Goal: Check status: Check status

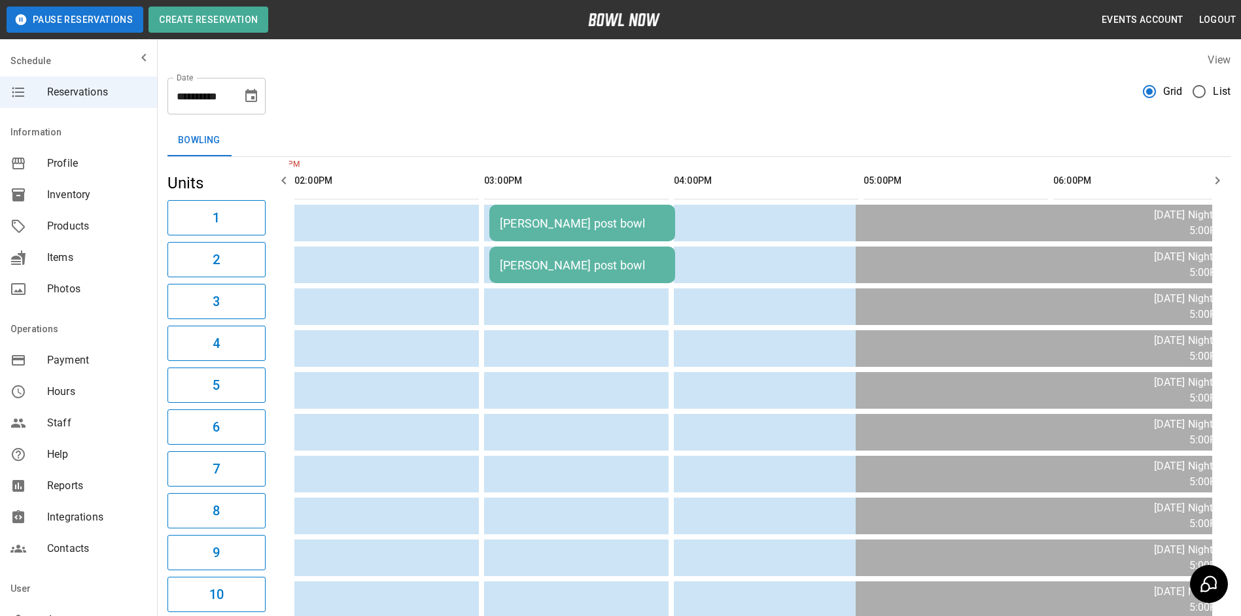
click at [247, 103] on icon "Choose date, selected date is Oct 7, 2025" at bounding box center [251, 96] width 16 height 16
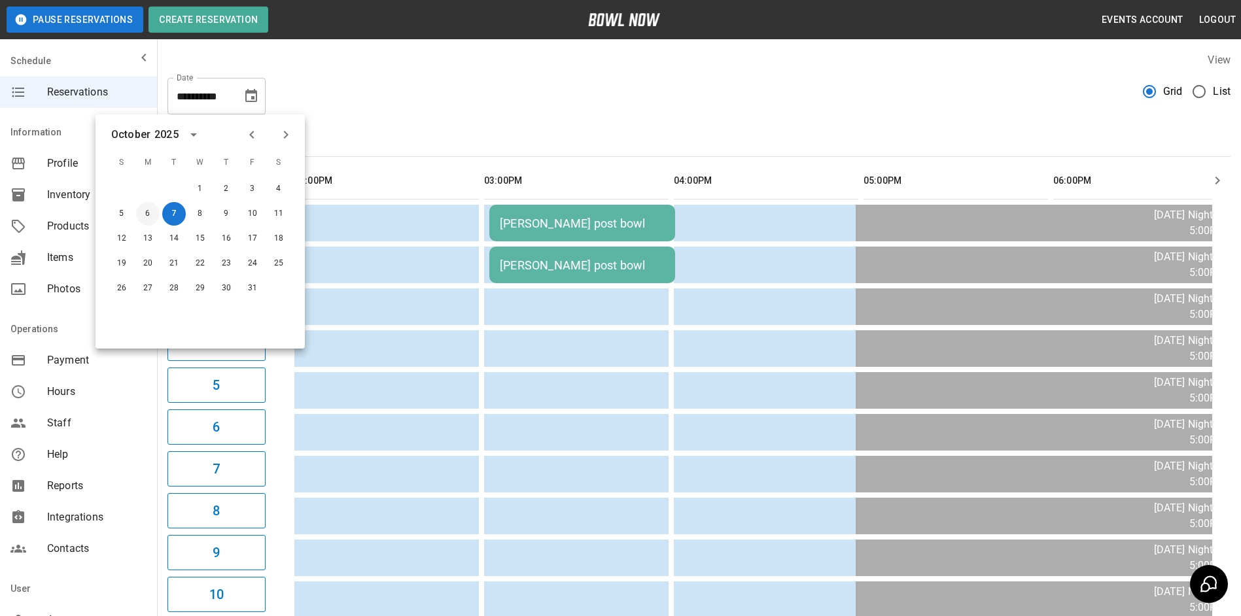
click at [152, 211] on button "6" at bounding box center [148, 214] width 24 height 24
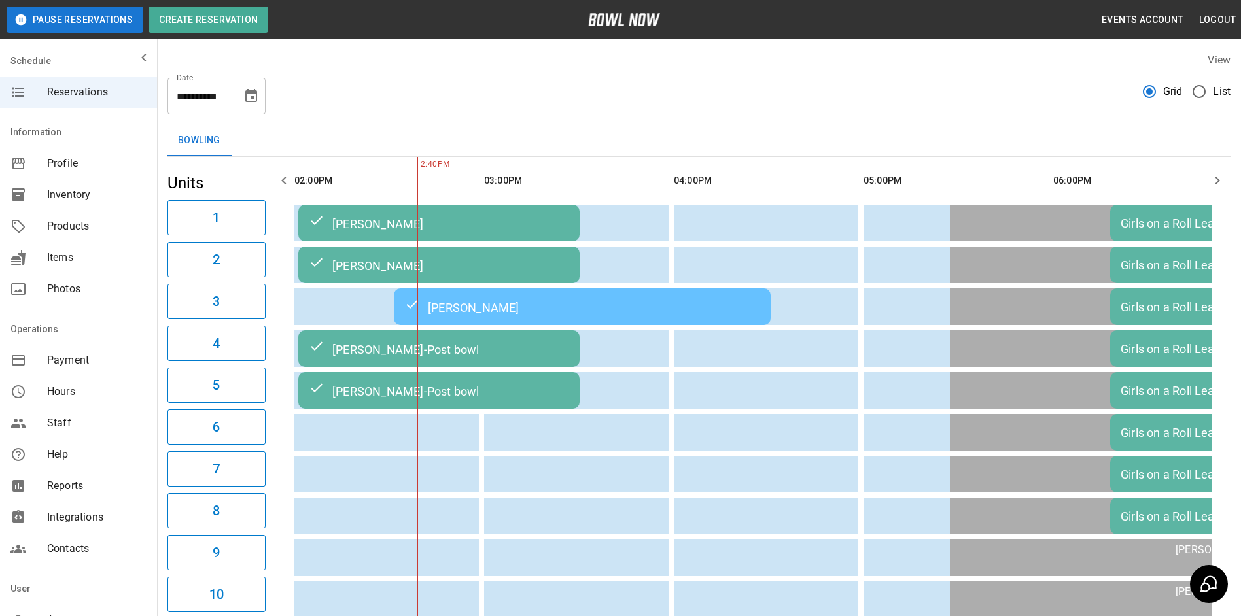
click at [238, 105] on div "**********" at bounding box center [216, 96] width 98 height 37
click at [244, 101] on icon "Choose date, selected date is Oct 6, 2025" at bounding box center [251, 96] width 16 height 16
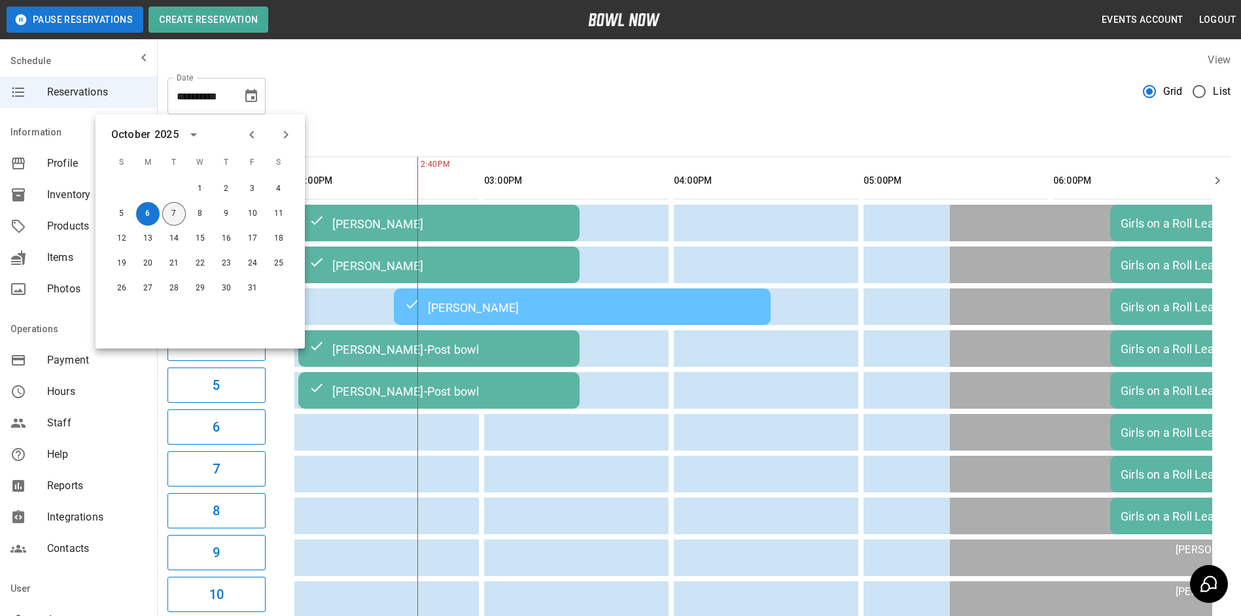
click at [181, 212] on button "7" at bounding box center [174, 214] width 24 height 24
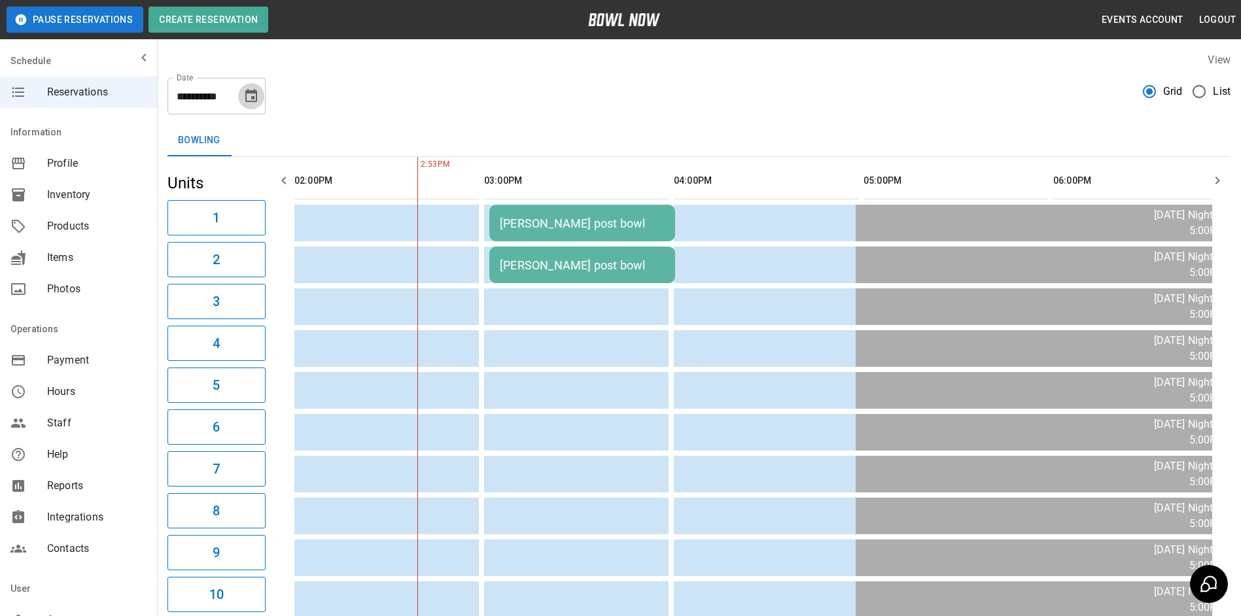
click at [253, 86] on button "Choose date, selected date is Oct 7, 2025" at bounding box center [251, 96] width 26 height 26
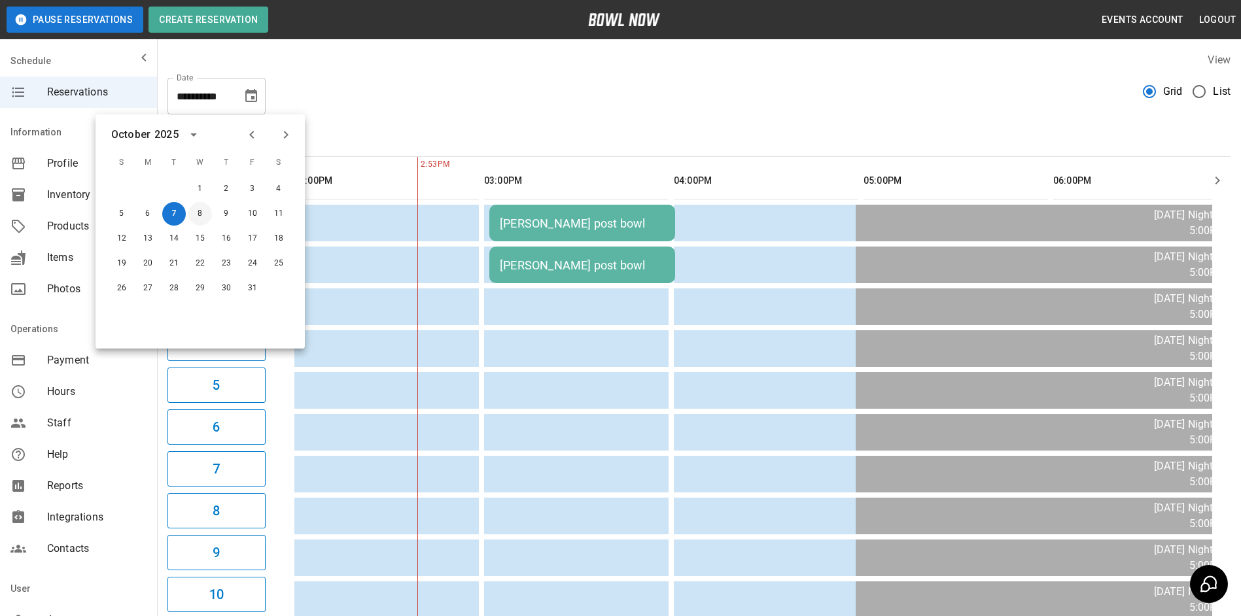
click at [201, 209] on button "8" at bounding box center [200, 214] width 24 height 24
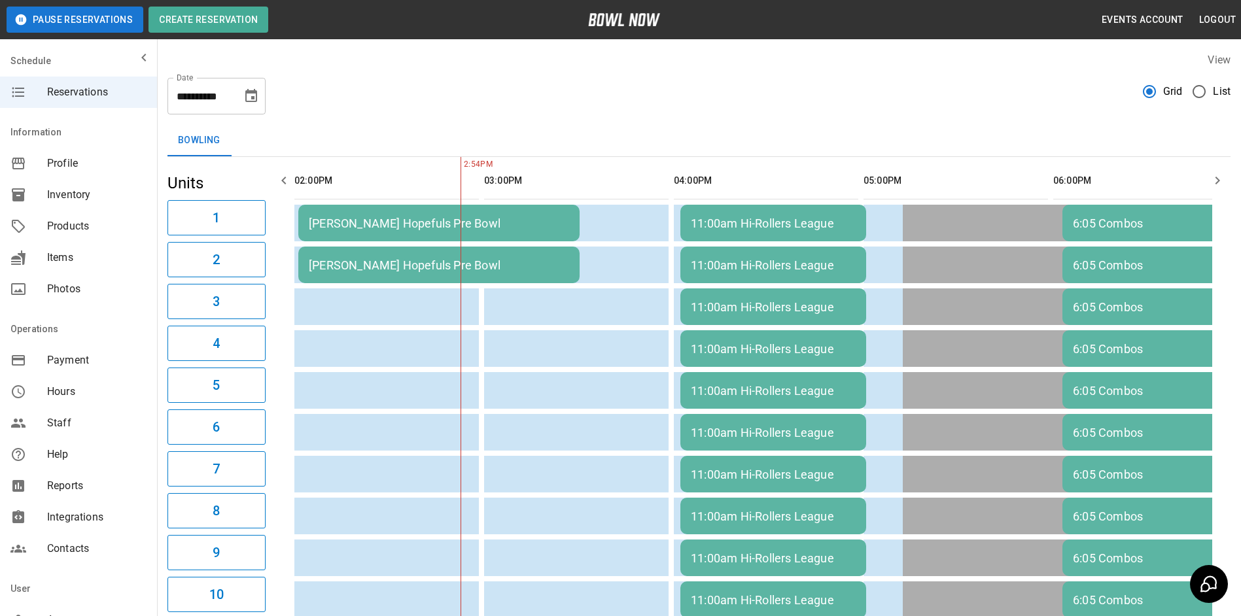
click at [253, 92] on icon "Choose date, selected date is Oct 8, 2025" at bounding box center [251, 95] width 12 height 13
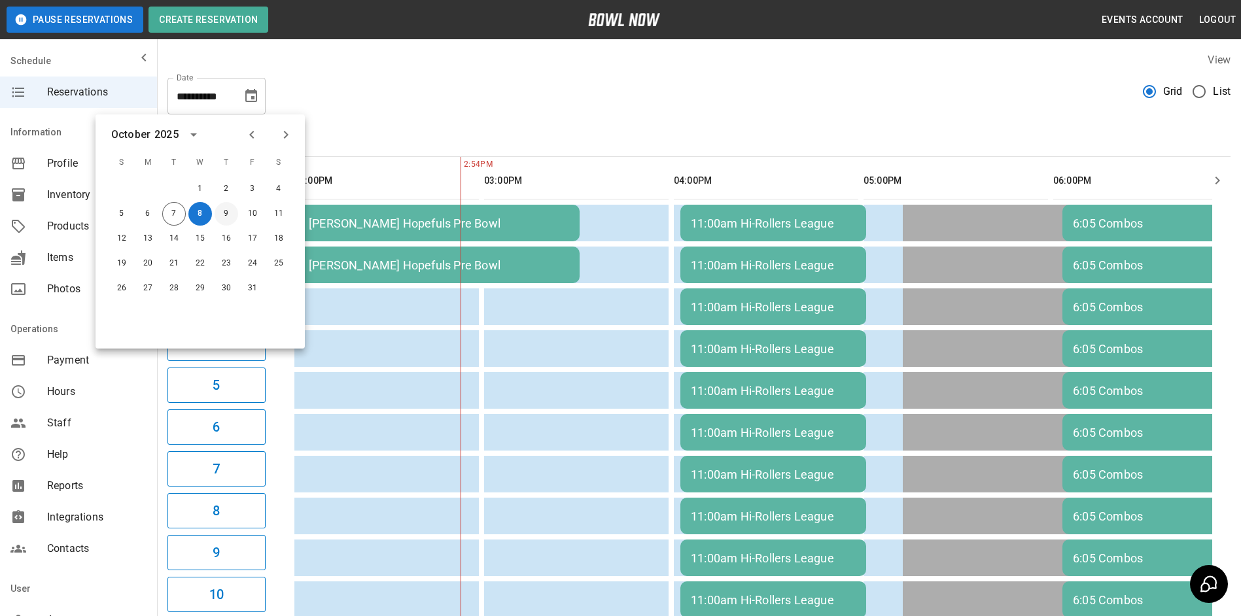
click at [229, 215] on button "9" at bounding box center [227, 214] width 24 height 24
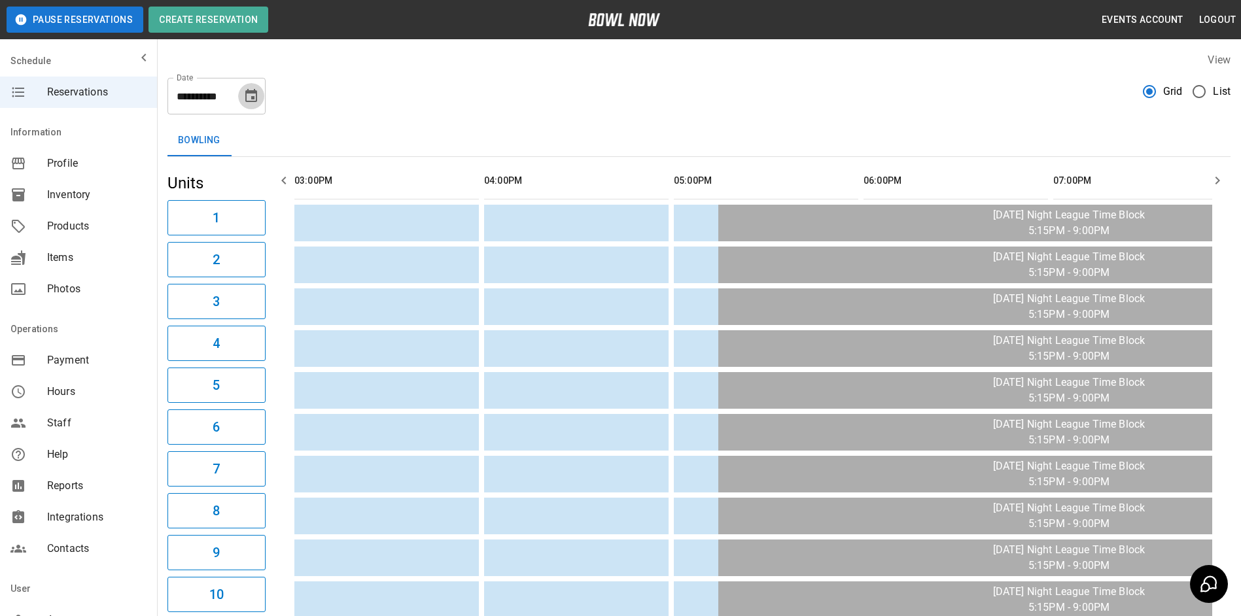
click at [256, 95] on icon "Choose date, selected date is Oct 9, 2025" at bounding box center [251, 96] width 16 height 16
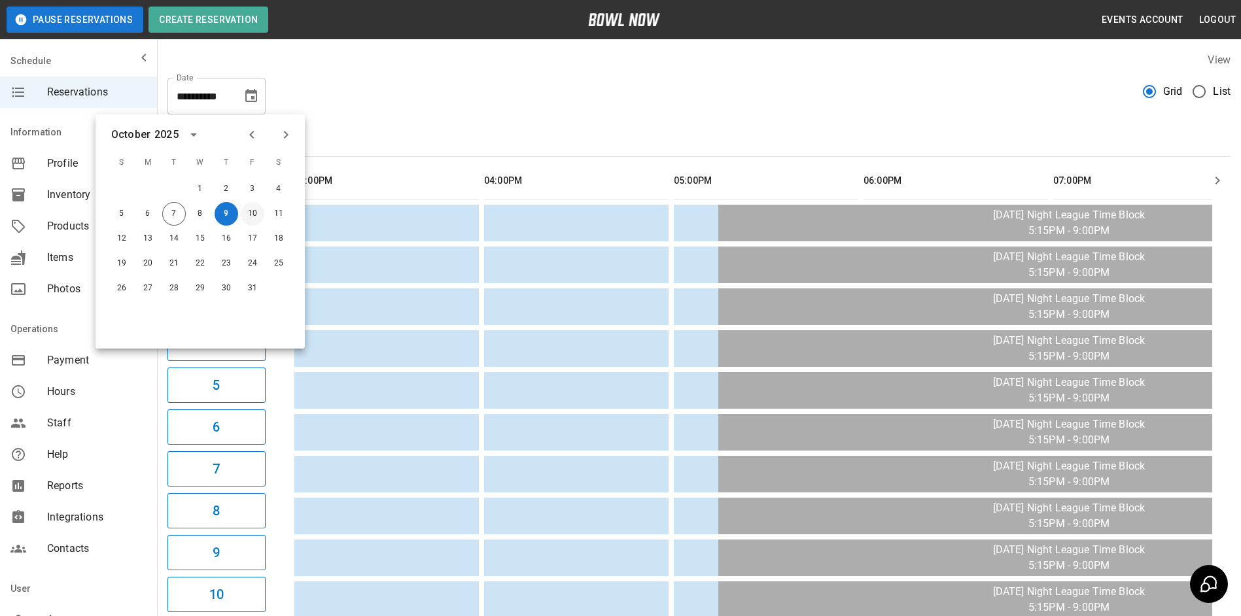
click at [250, 217] on button "10" at bounding box center [253, 214] width 24 height 24
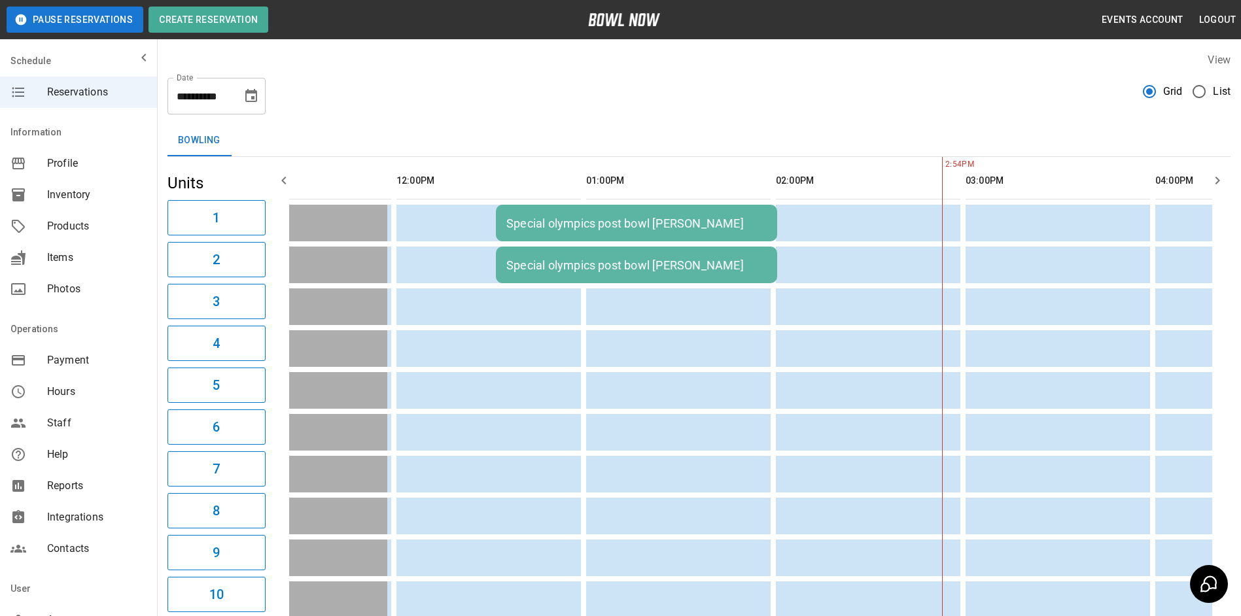
drag, startPoint x: 543, startPoint y: 347, endPoint x: 479, endPoint y: 97, distance: 258.0
click at [480, 92] on div "**********" at bounding box center [698, 90] width 1063 height 47
click at [252, 103] on icon "Choose date, selected date is Oct 10, 2025" at bounding box center [251, 96] width 16 height 16
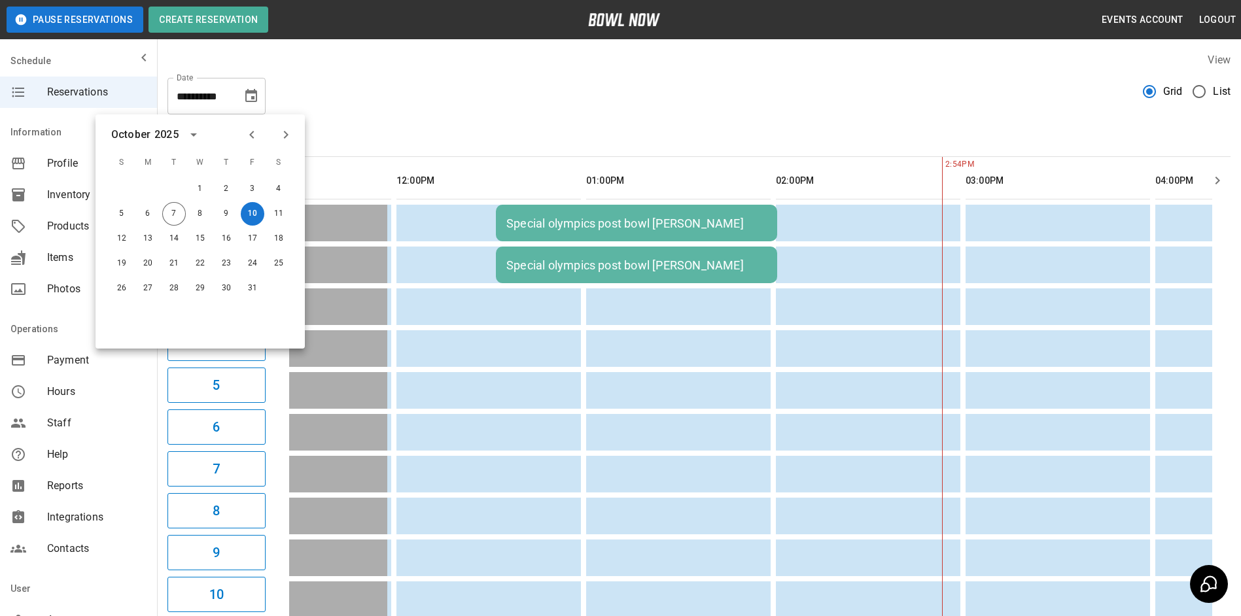
click at [515, 114] on div "**********" at bounding box center [698, 90] width 1063 height 47
click at [510, 112] on div "**********" at bounding box center [698, 90] width 1063 height 47
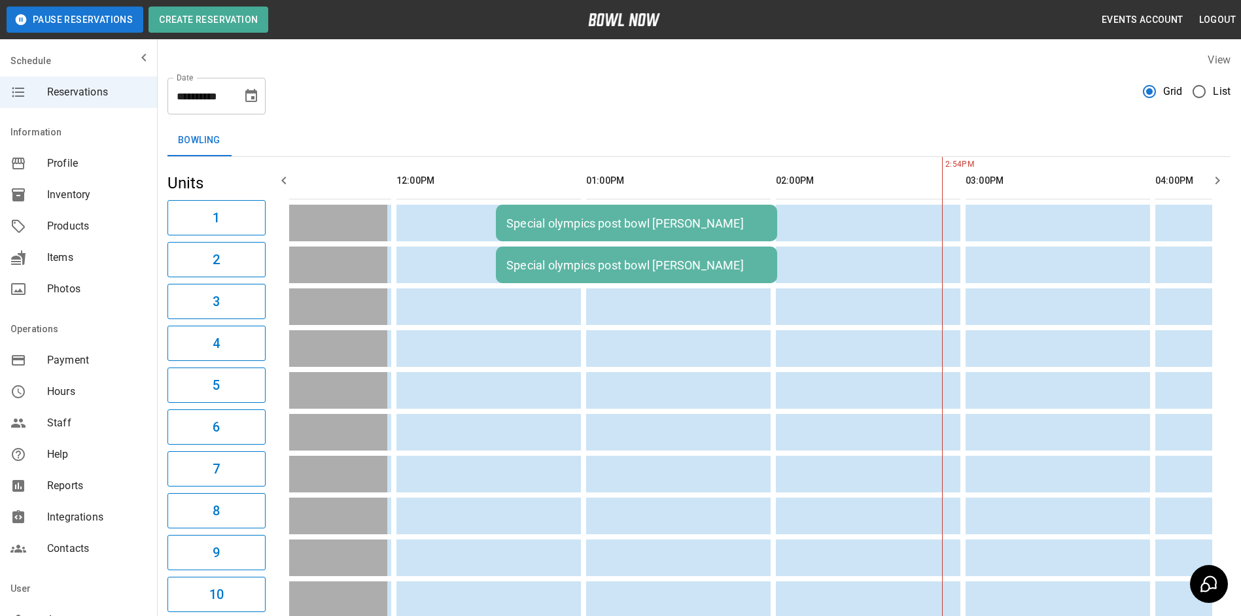
click at [601, 222] on div "Special olympics post bowl [PERSON_NAME]" at bounding box center [636, 224] width 260 height 14
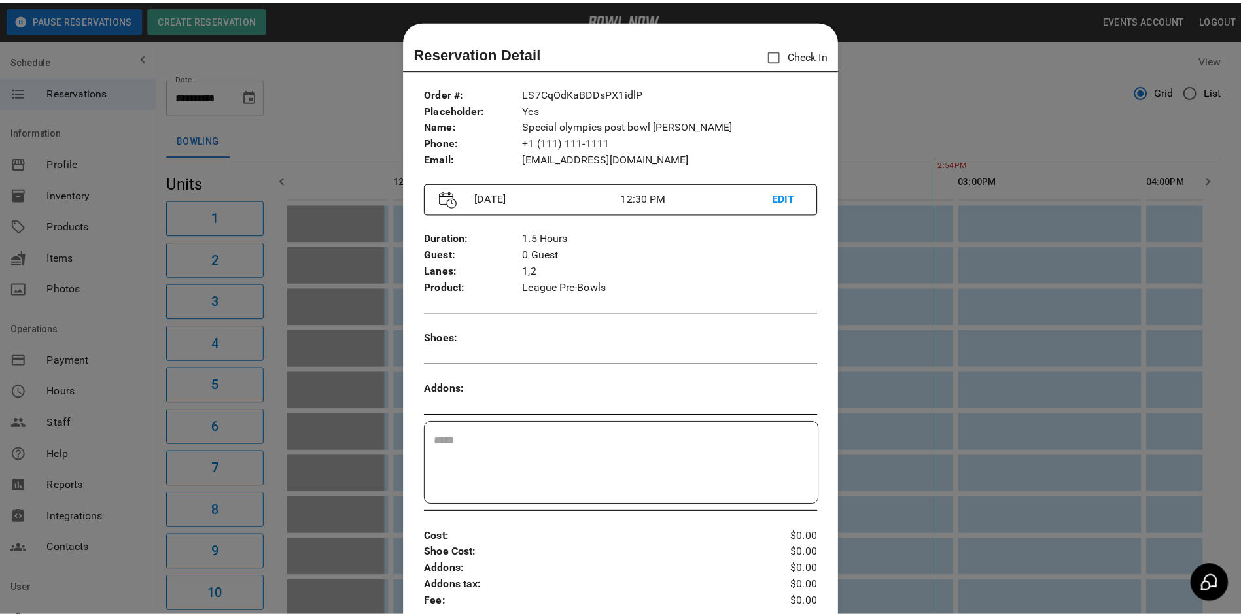
scroll to position [21, 0]
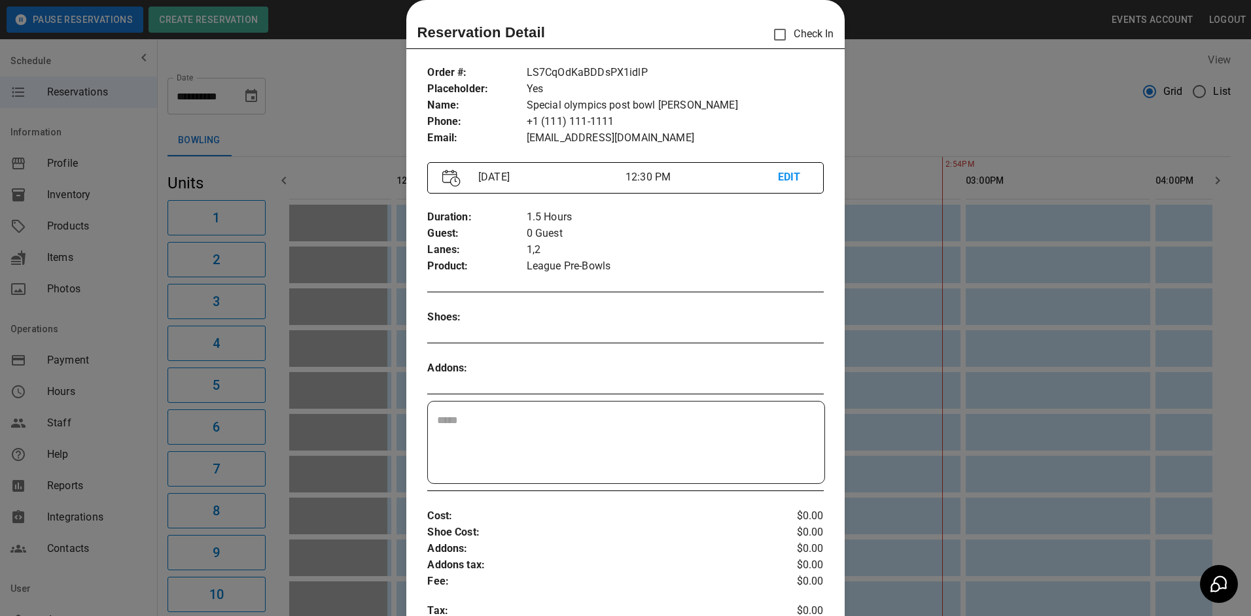
click at [291, 104] on div at bounding box center [625, 308] width 1251 height 616
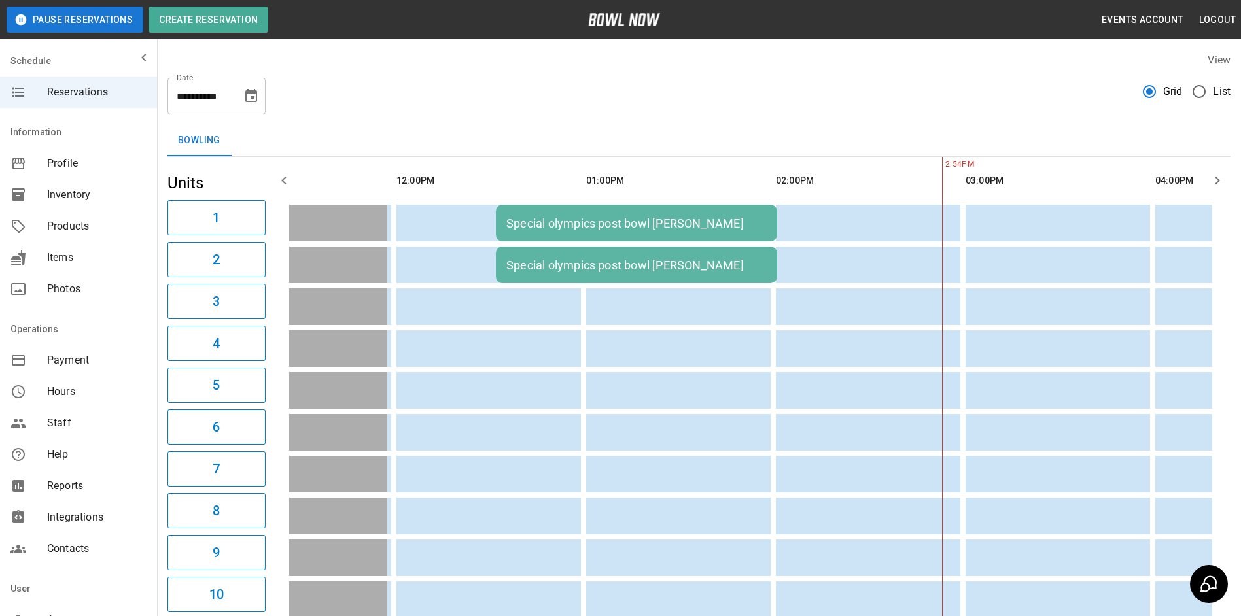
click at [256, 99] on icon "Choose date, selected date is Oct 10, 2025" at bounding box center [251, 95] width 12 height 13
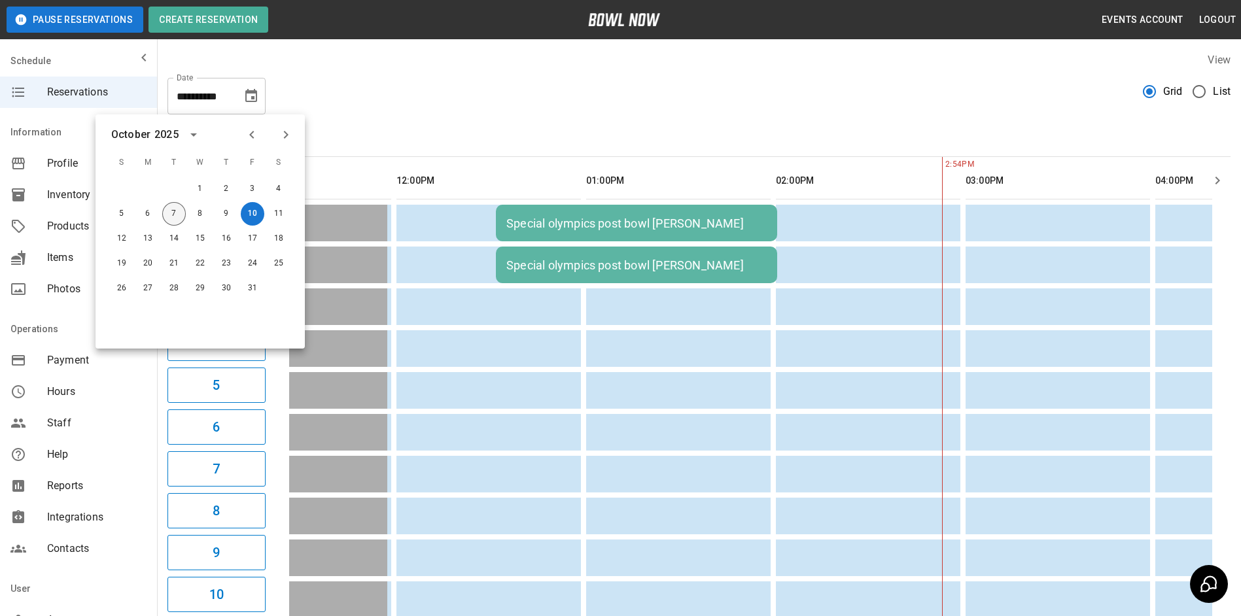
click at [180, 214] on button "7" at bounding box center [174, 214] width 24 height 24
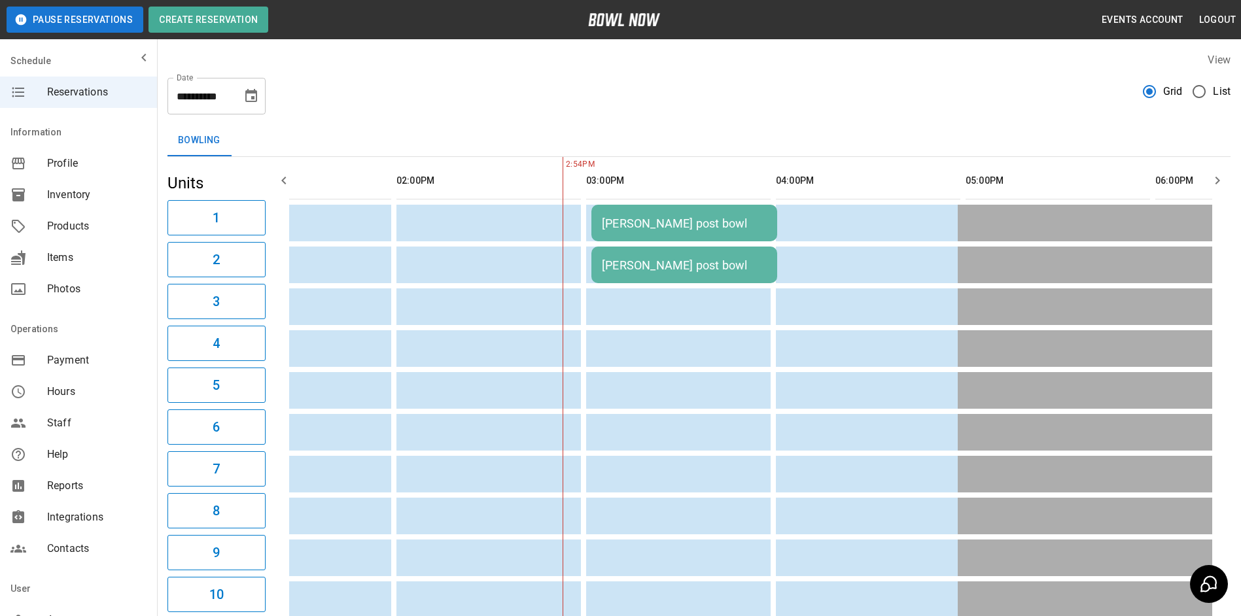
scroll to position [0, 569]
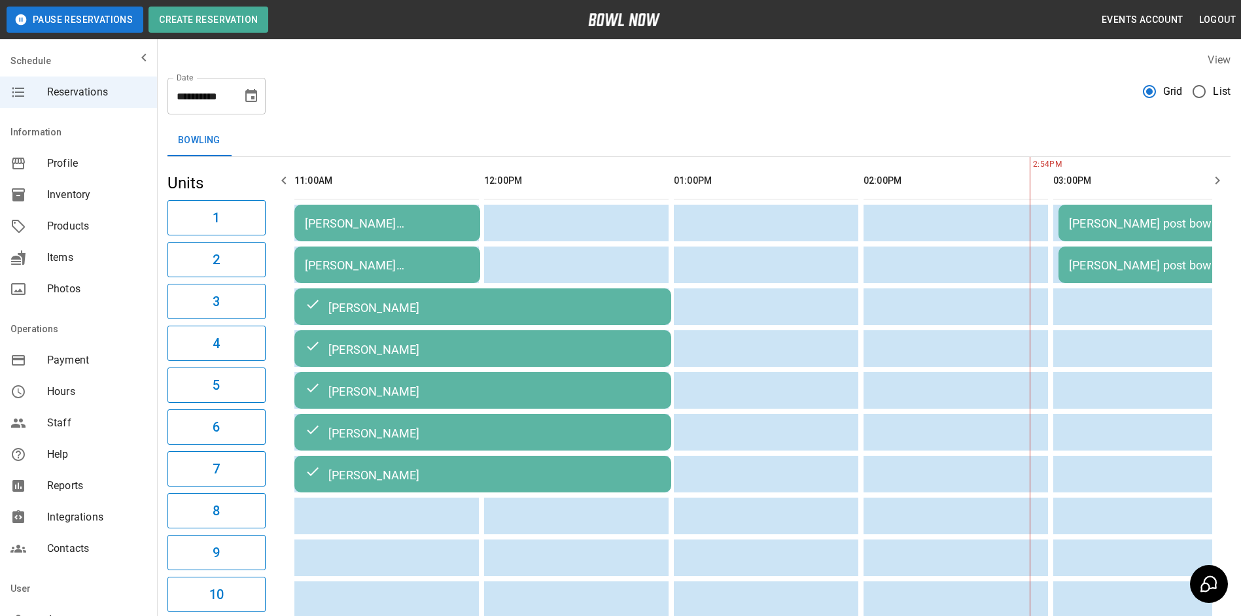
click at [418, 222] on div "[PERSON_NAME] [PERSON_NAME]" at bounding box center [387, 224] width 165 height 14
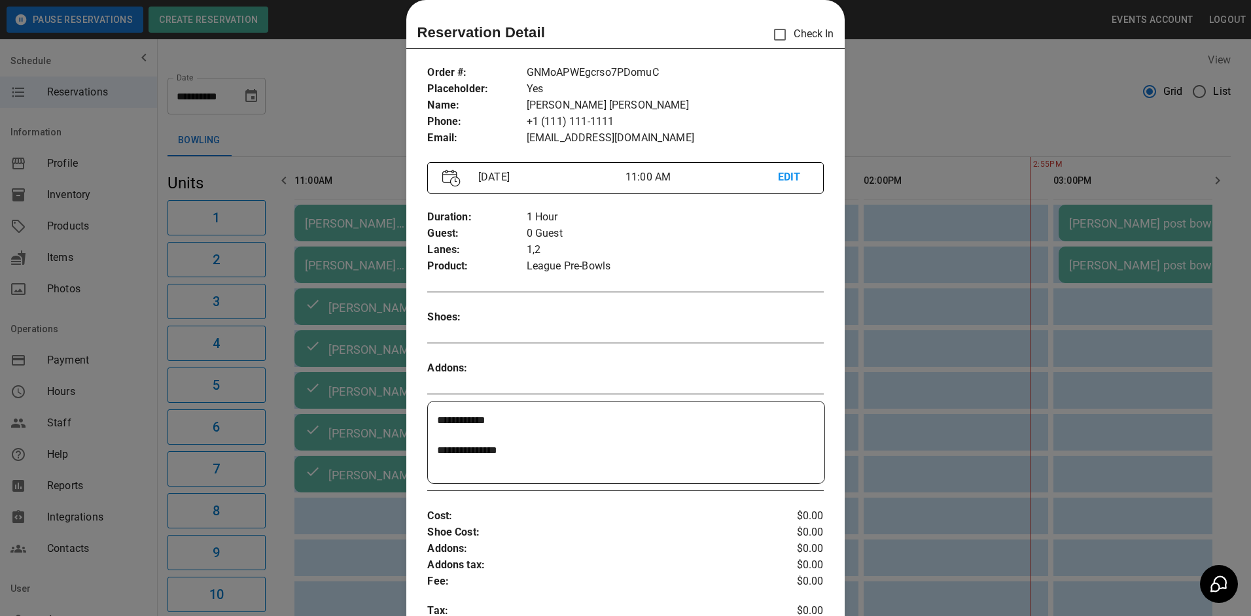
click at [376, 124] on div at bounding box center [625, 308] width 1251 height 616
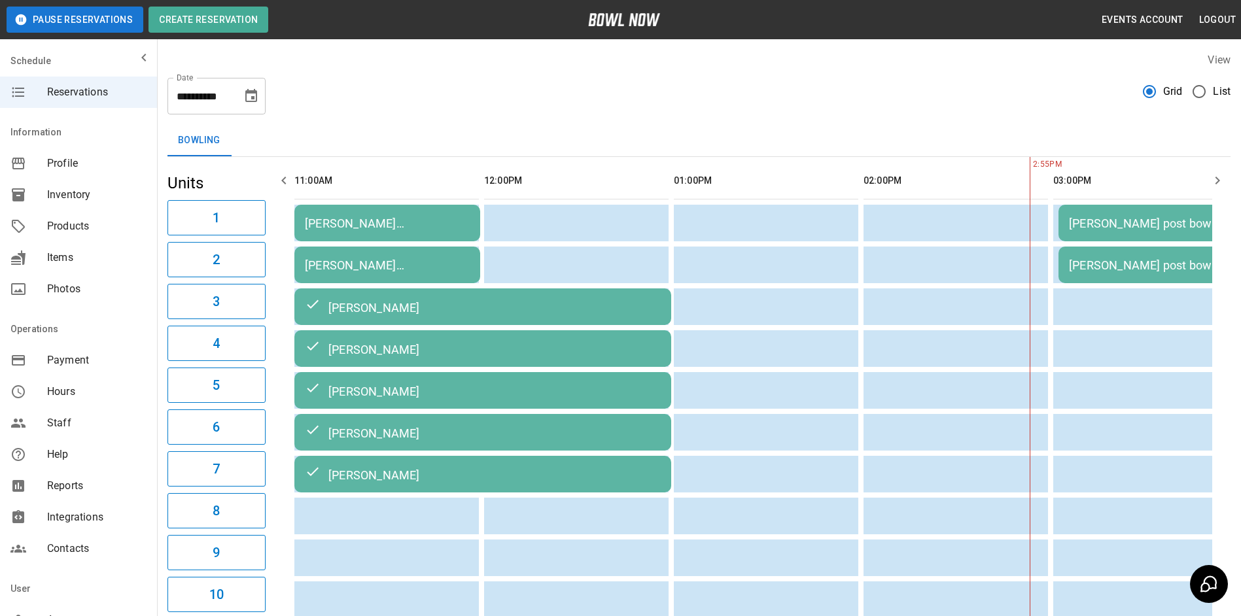
click at [251, 92] on icon "Choose date, selected date is Oct 7, 2025" at bounding box center [251, 95] width 12 height 13
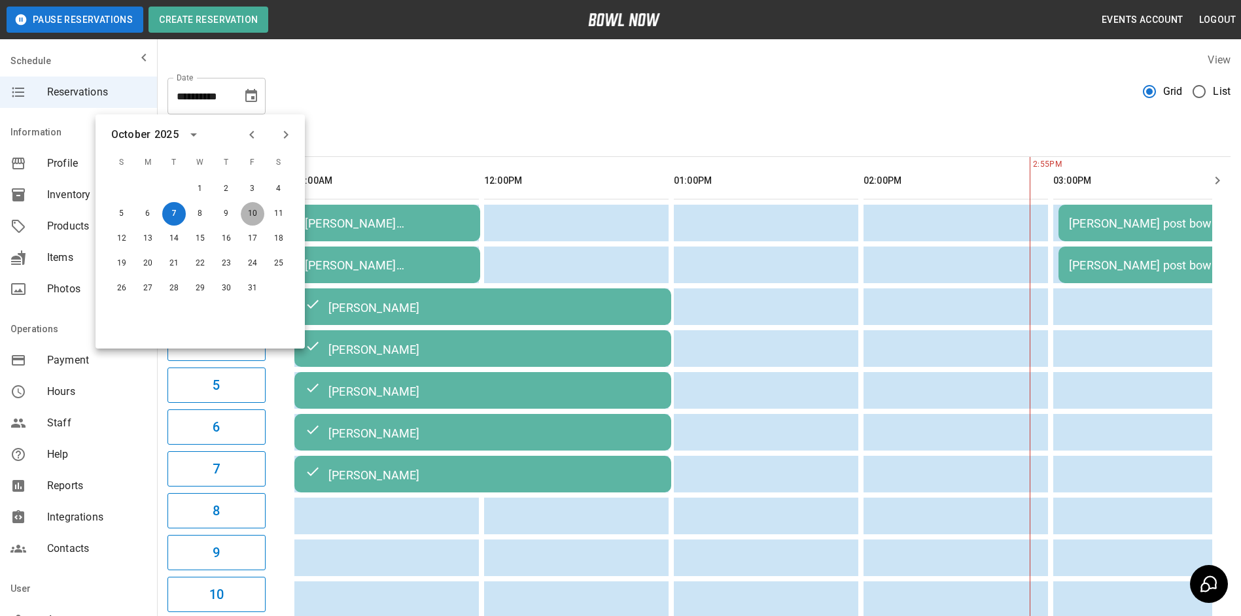
click at [256, 203] on button "10" at bounding box center [253, 214] width 24 height 24
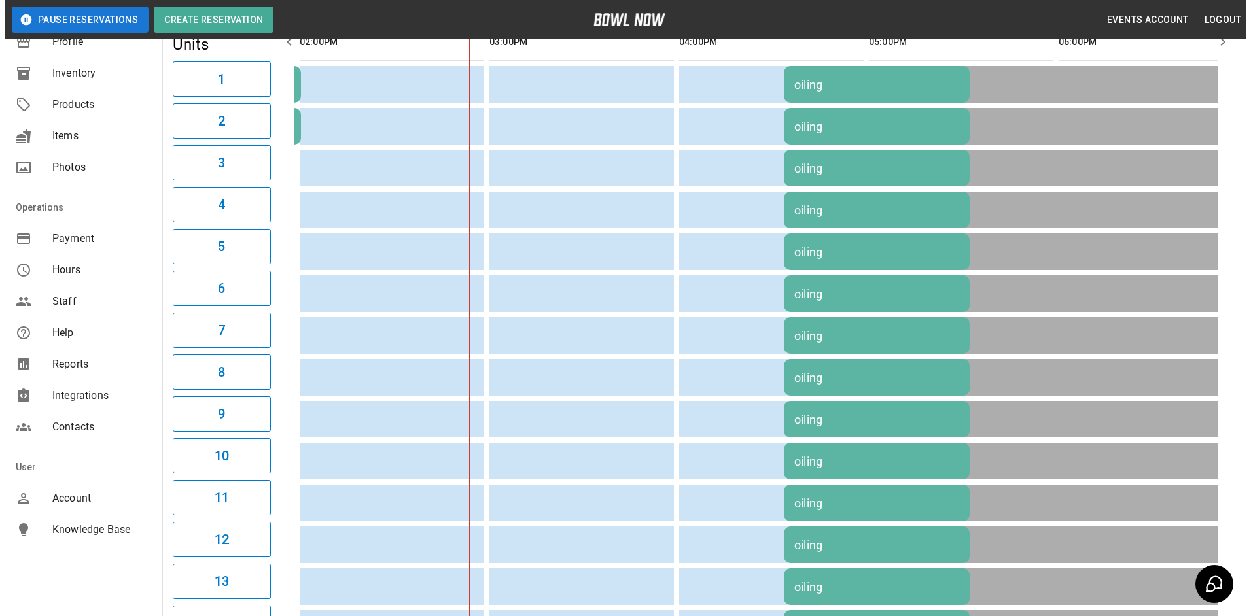
scroll to position [3, 0]
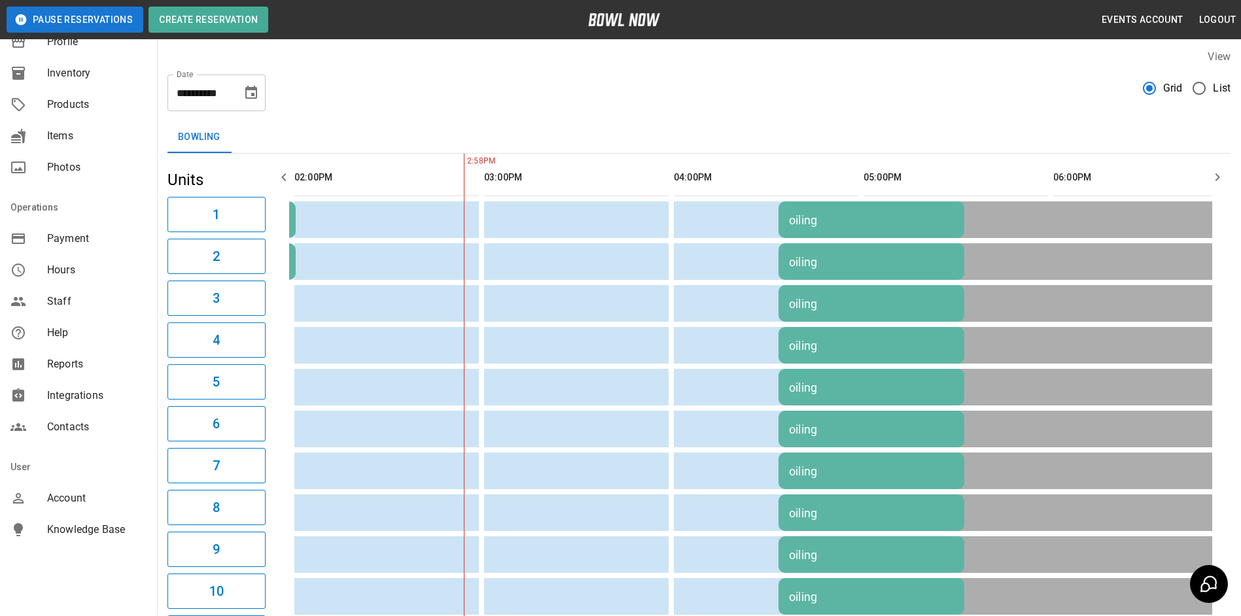
click at [292, 216] on td "Special olympics post bowl [PERSON_NAME]" at bounding box center [154, 219] width 281 height 37
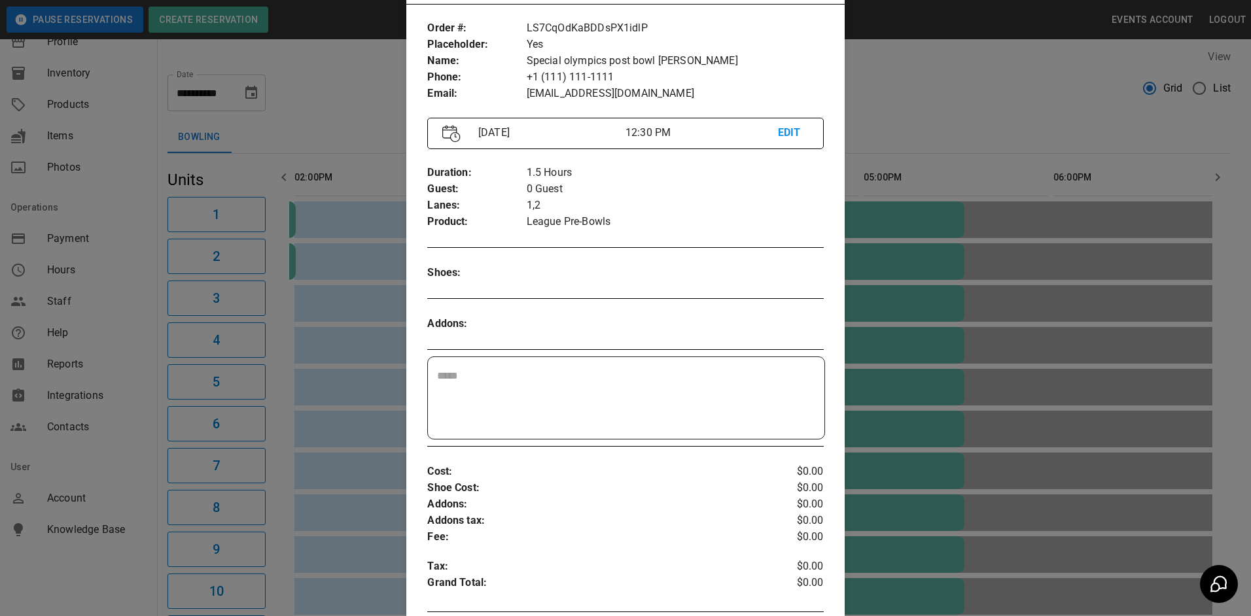
scroll to position [0, 0]
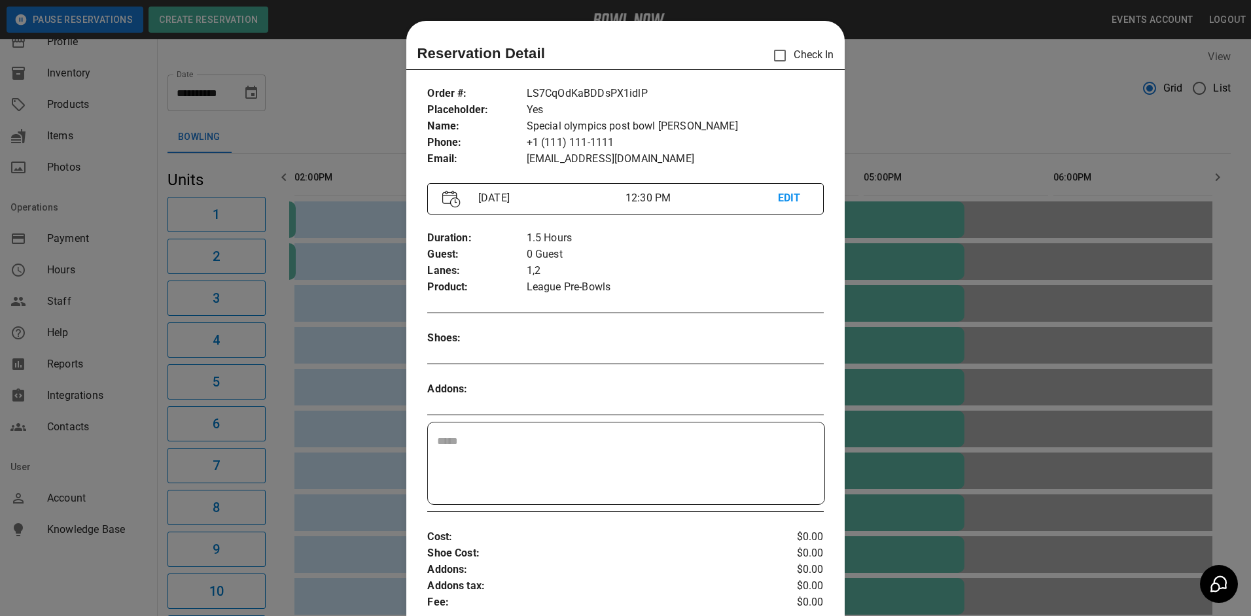
drag, startPoint x: 688, startPoint y: 295, endPoint x: 576, endPoint y: 269, distance: 114.9
click at [576, 269] on p "1,2" at bounding box center [675, 271] width 297 height 16
click at [903, 86] on div at bounding box center [625, 308] width 1251 height 616
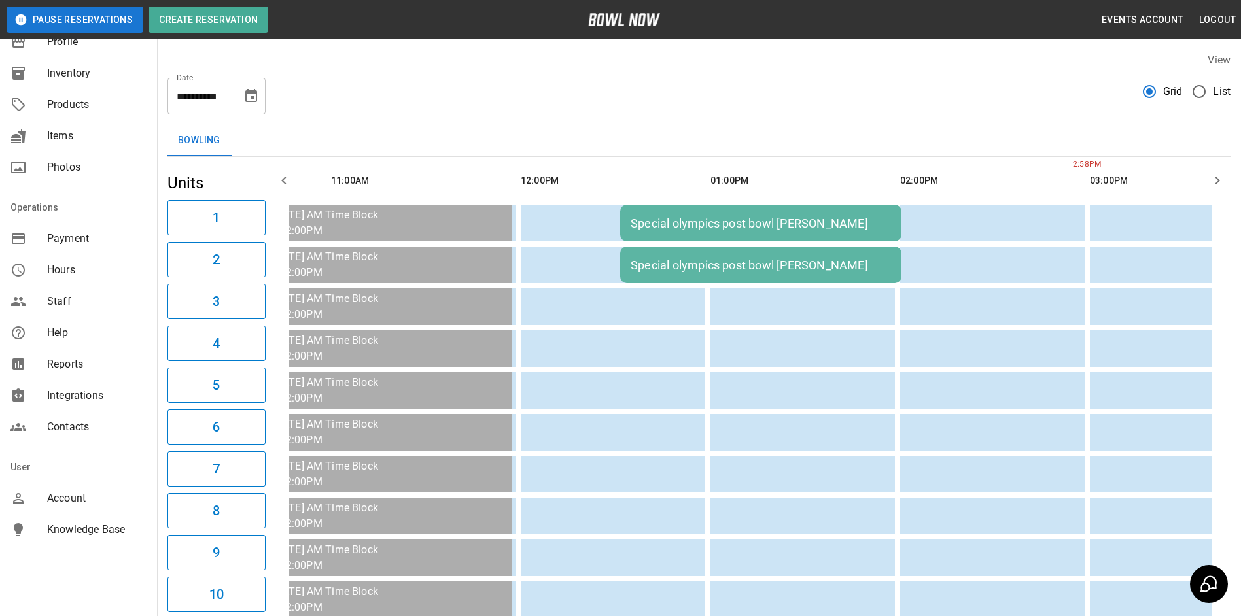
click at [253, 107] on button "Choose date, selected date is Oct 10, 2025" at bounding box center [251, 96] width 26 height 26
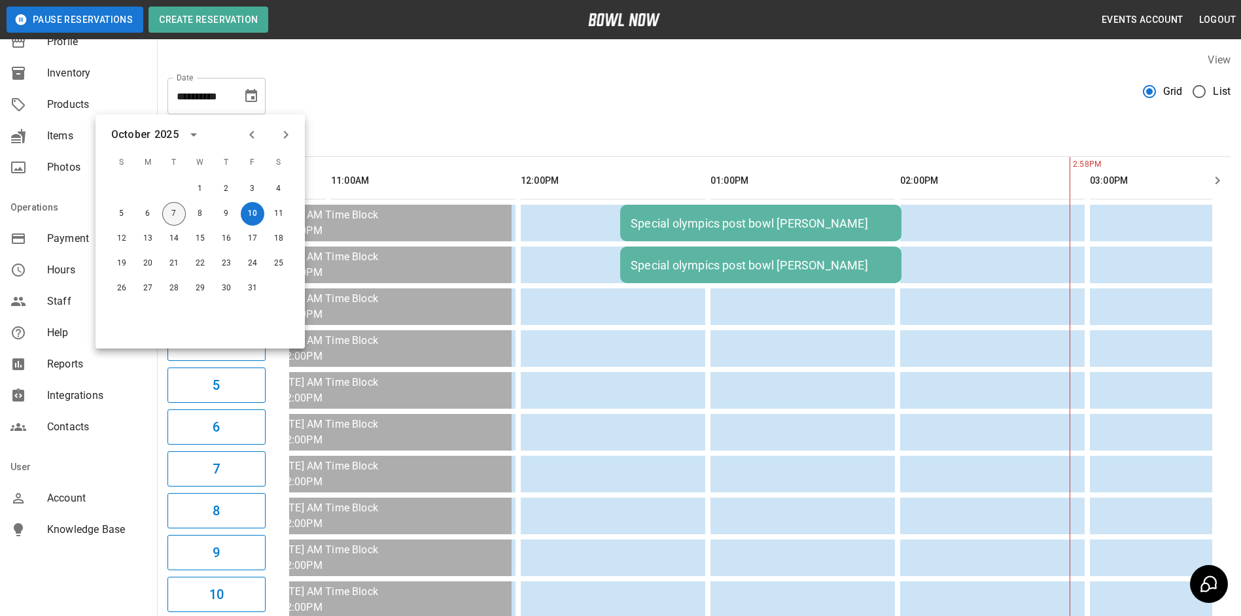
drag, startPoint x: 165, startPoint y: 213, endPoint x: 534, endPoint y: 145, distance: 375.9
click at [167, 213] on button "7" at bounding box center [174, 214] width 24 height 24
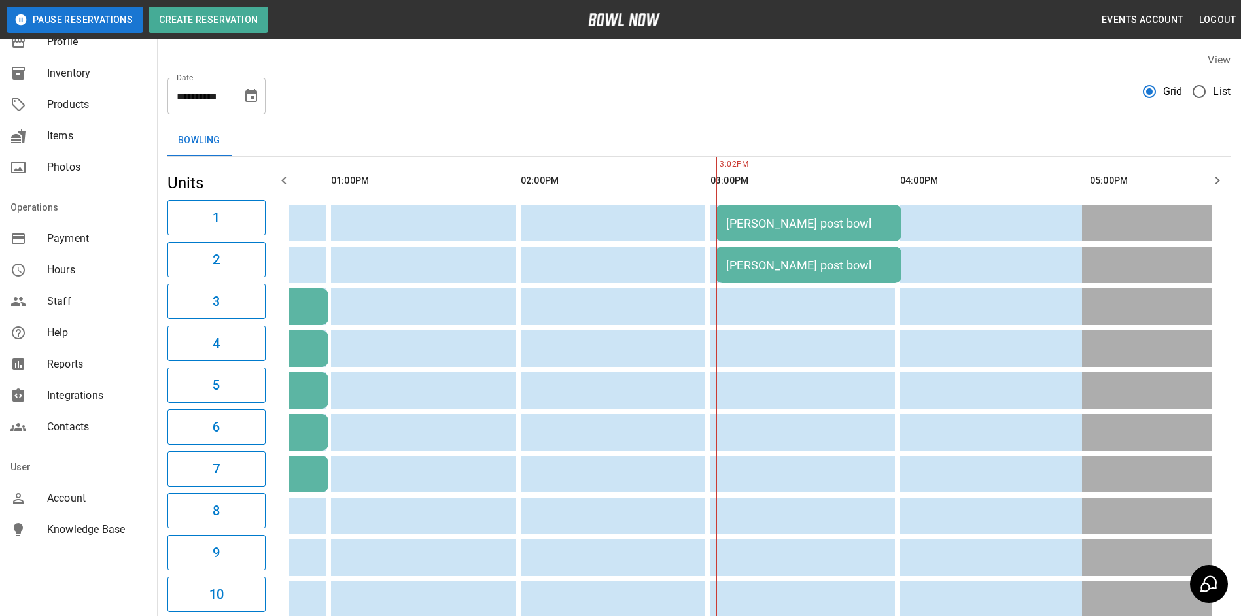
type input "**********"
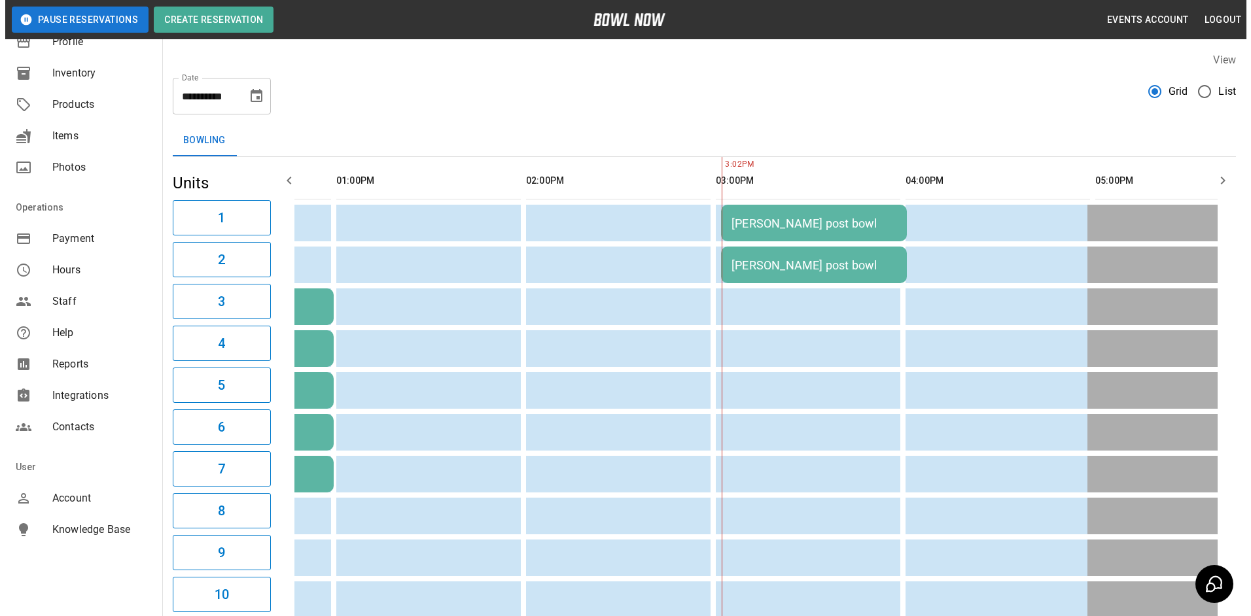
scroll to position [0, 759]
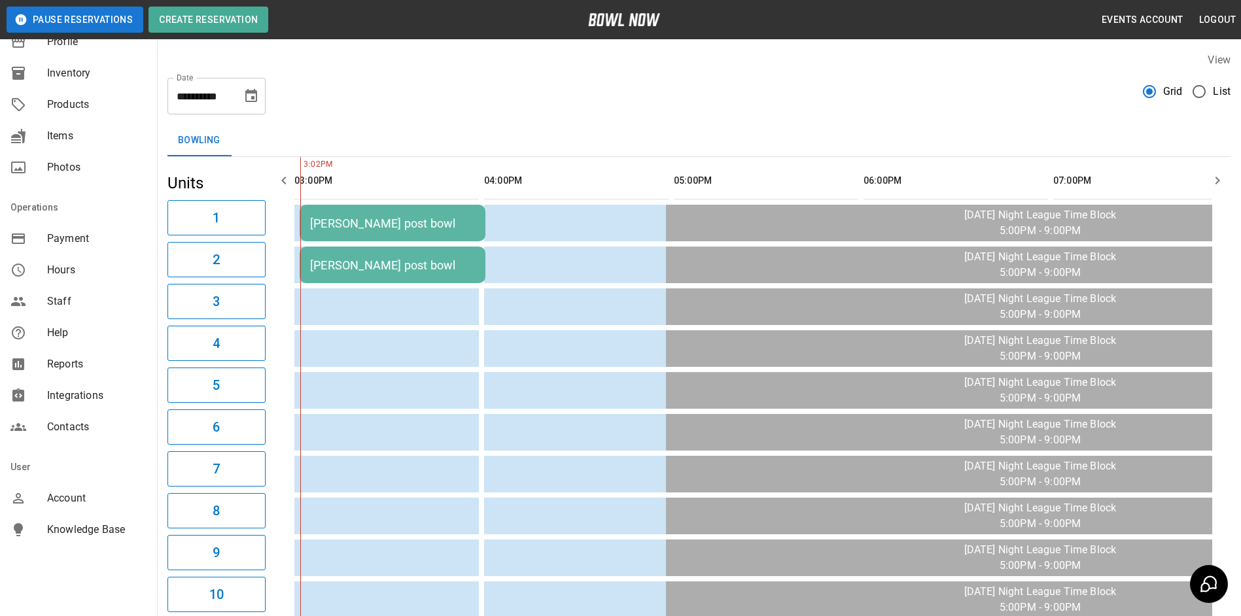
click at [372, 233] on td "[PERSON_NAME] post bowl" at bounding box center [393, 223] width 186 height 37
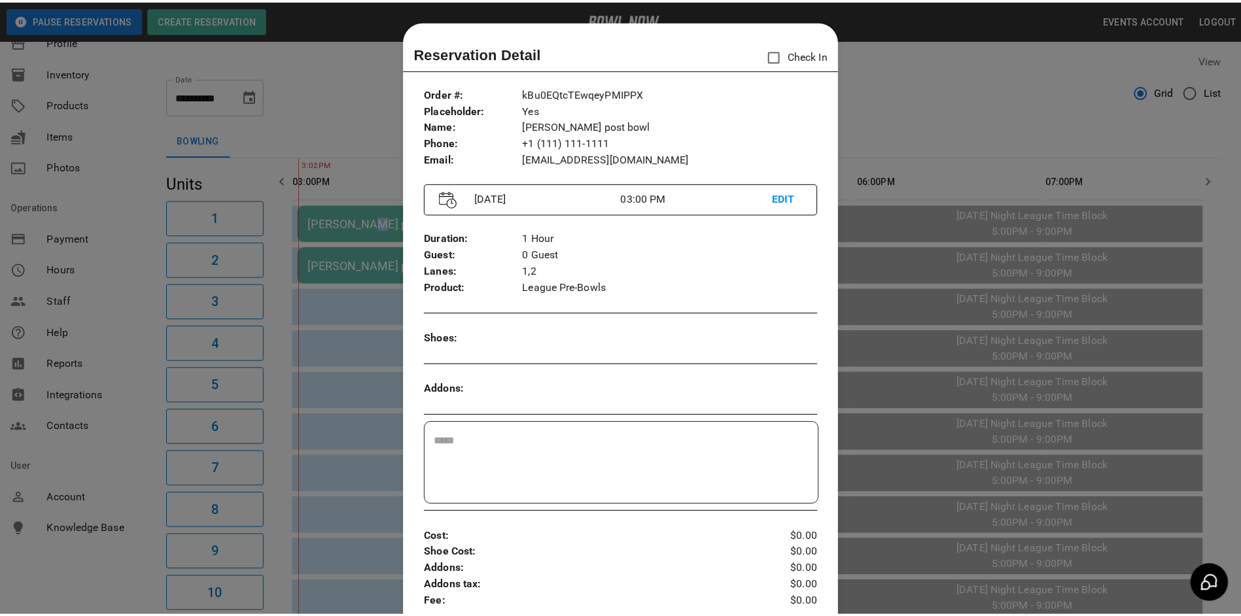
scroll to position [21, 0]
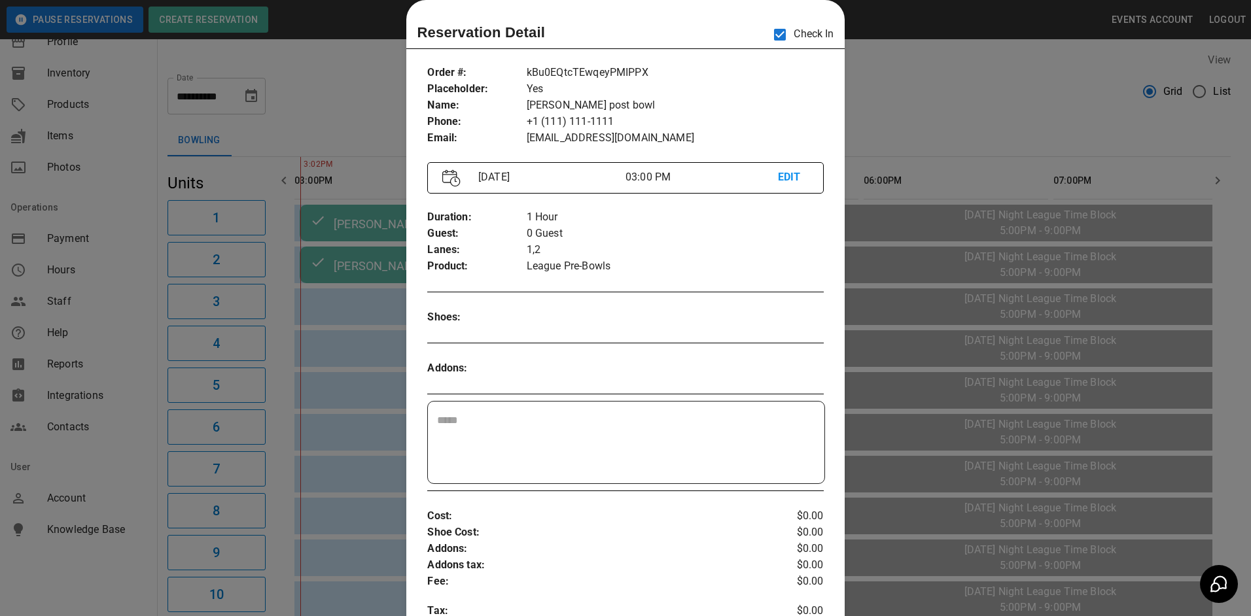
click at [890, 117] on div at bounding box center [625, 308] width 1251 height 616
